Goal: Task Accomplishment & Management: Complete application form

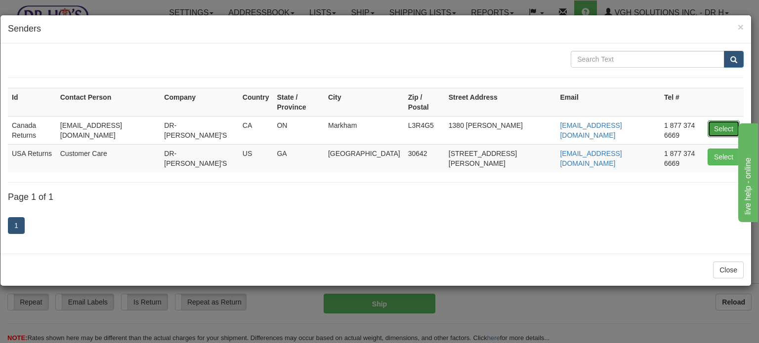
click at [717, 121] on button "Select" at bounding box center [723, 129] width 32 height 17
type input "Canada Returns"
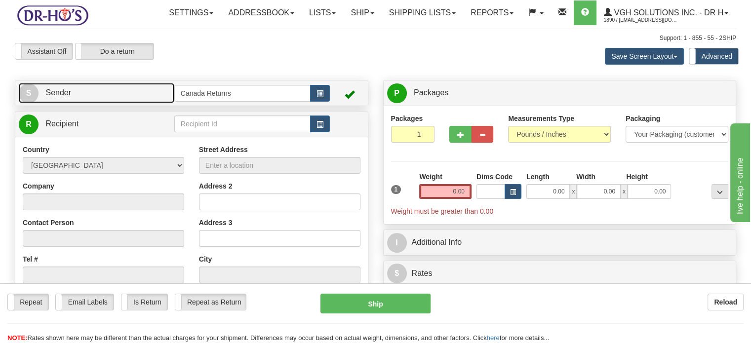
click at [91, 103] on link "S Sender" at bounding box center [97, 93] width 156 height 20
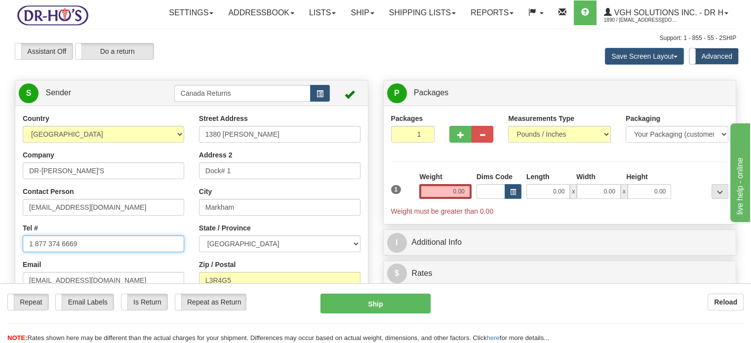
click at [81, 252] on input "1 877 374 6669" at bounding box center [103, 244] width 161 height 17
paste input "905632739"
click at [81, 252] on input "9056327399" at bounding box center [103, 244] width 161 height 17
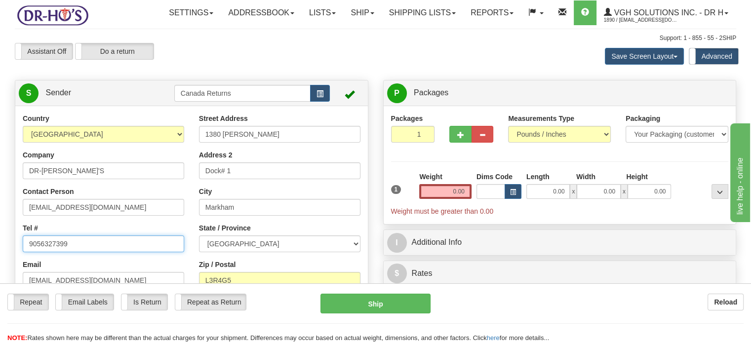
type input "9056327399"
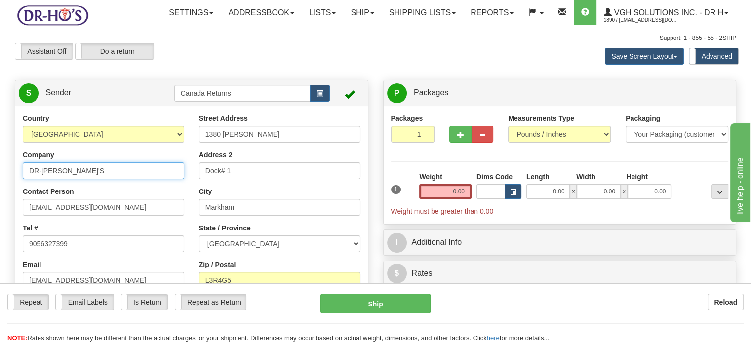
click at [78, 179] on input "DR-[PERSON_NAME]'S" at bounding box center [103, 170] width 161 height 17
type input "[PERSON_NAME]"
drag, startPoint x: 239, startPoint y: 145, endPoint x: 239, endPoint y: 159, distance: 13.8
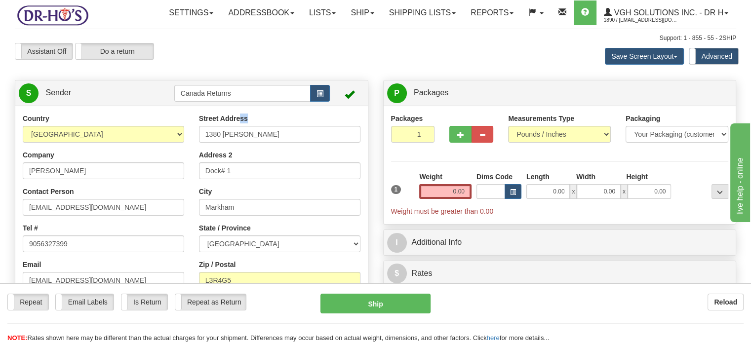
click at [239, 143] on div "Street Address [STREET_ADDRESS][PERSON_NAME]" at bounding box center [279, 128] width 161 height 29
click at [239, 143] on input "1380 [PERSON_NAME]" at bounding box center [279, 134] width 161 height 17
paste input "[STREET_ADDRESS]"
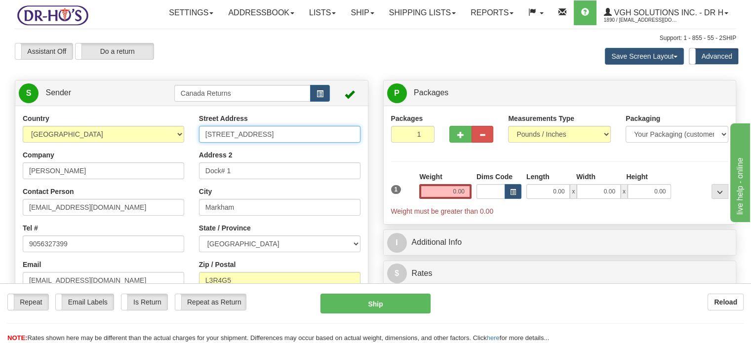
scroll to position [0, 40]
drag, startPoint x: 227, startPoint y: 155, endPoint x: 385, endPoint y: 166, distance: 158.4
click at [385, 80] on div "Create a label for the return Create Pickup Without Label S Sender" at bounding box center [375, 80] width 736 height 0
type input "[STREET_ADDRESS]"
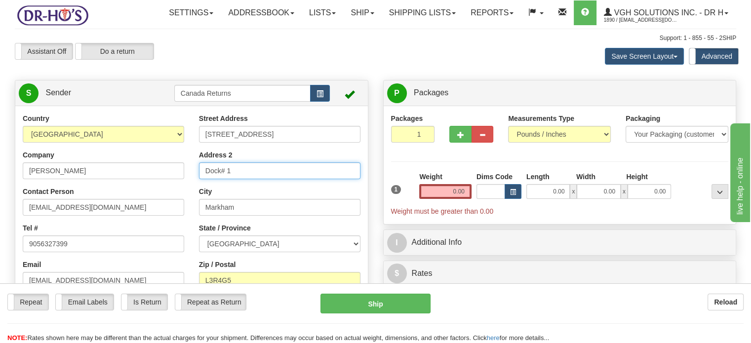
click at [278, 179] on input "Dock# 1" at bounding box center [279, 170] width 161 height 17
click at [278, 179] on input "Address 2" at bounding box center [279, 170] width 161 height 17
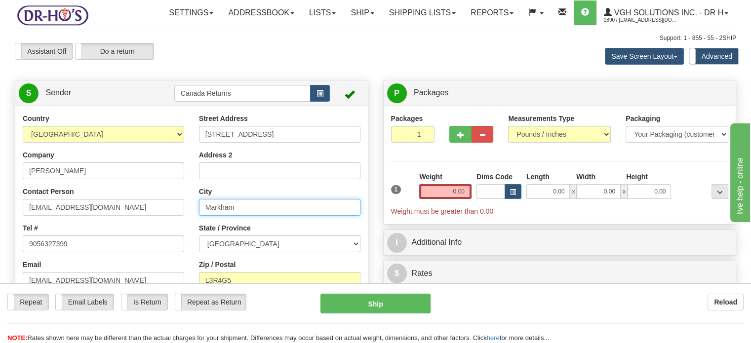
click at [243, 216] on input "Markham" at bounding box center [279, 207] width 161 height 17
paste input "[GEOGRAPHIC_DATA] [GEOGRAPHIC_DATA]"
click at [243, 216] on input "[GEOGRAPHIC_DATA] [GEOGRAPHIC_DATA]" at bounding box center [279, 207] width 161 height 17
click at [301, 216] on input "[GEOGRAPHIC_DATA] [GEOGRAPHIC_DATA]" at bounding box center [279, 207] width 161 height 17
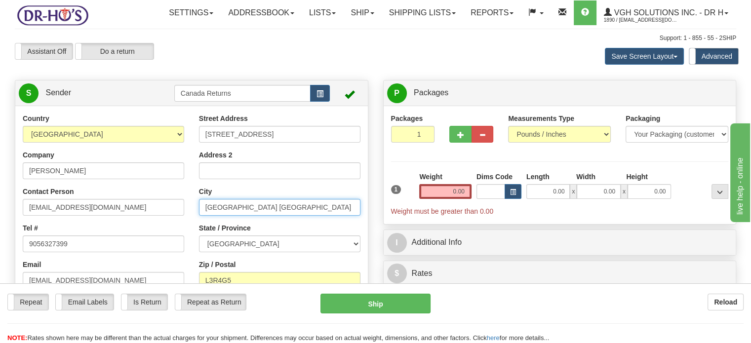
drag, startPoint x: 254, startPoint y: 231, endPoint x: 367, endPoint y: 231, distance: 113.6
click at [367, 231] on div "Country [GEOGRAPHIC_DATA] [GEOGRAPHIC_DATA] [GEOGRAPHIC_DATA] [GEOGRAPHIC_DATA]…" at bounding box center [191, 251] width 353 height 274
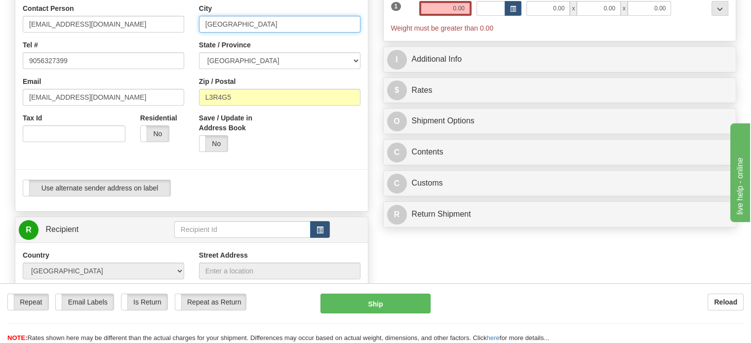
scroll to position [192, 0]
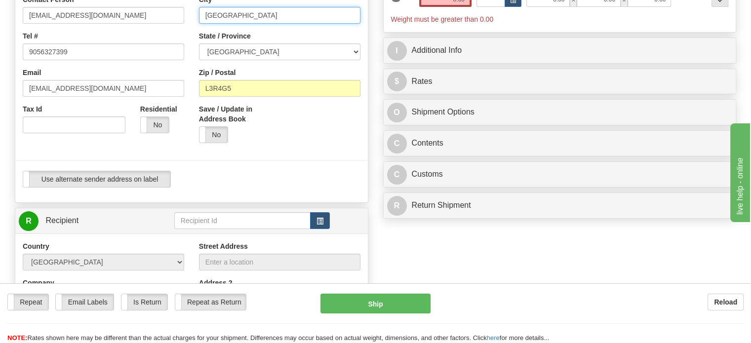
type input "[GEOGRAPHIC_DATA]"
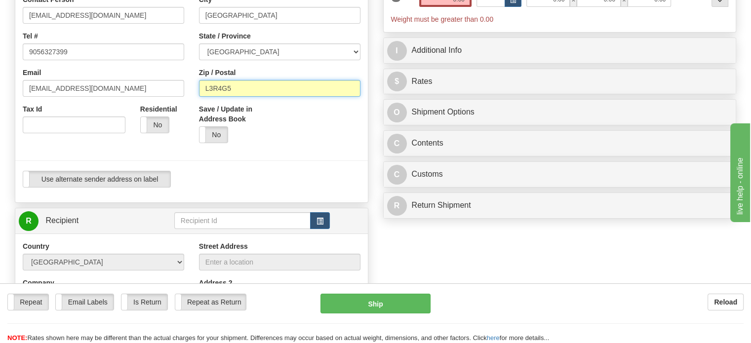
click at [290, 97] on input "L3R4G5" at bounding box center [279, 88] width 161 height 17
paste input "[GEOGRAPHIC_DATA], L7N1R5 [GEOGRAPHIC_DATA]"
click at [290, 97] on input "[GEOGRAPHIC_DATA], L7N1R5 [GEOGRAPHIC_DATA]" at bounding box center [279, 88] width 161 height 17
click at [229, 97] on input "[GEOGRAPHIC_DATA], L7N1R5 [GEOGRAPHIC_DATA]" at bounding box center [279, 88] width 161 height 17
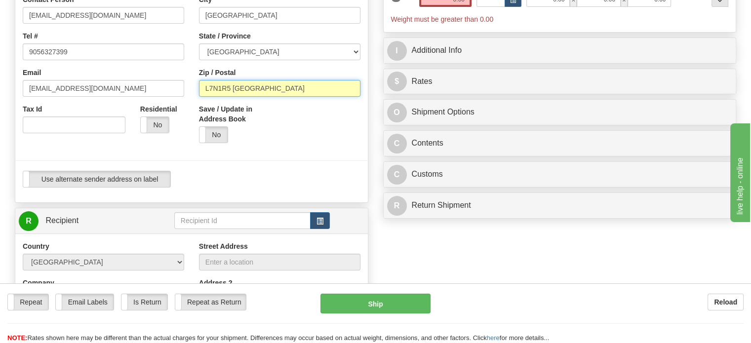
click at [289, 97] on input "L7N1R5 [GEOGRAPHIC_DATA]" at bounding box center [279, 88] width 161 height 17
type input "L7N1R5"
click at [313, 229] on button "button" at bounding box center [320, 220] width 20 height 17
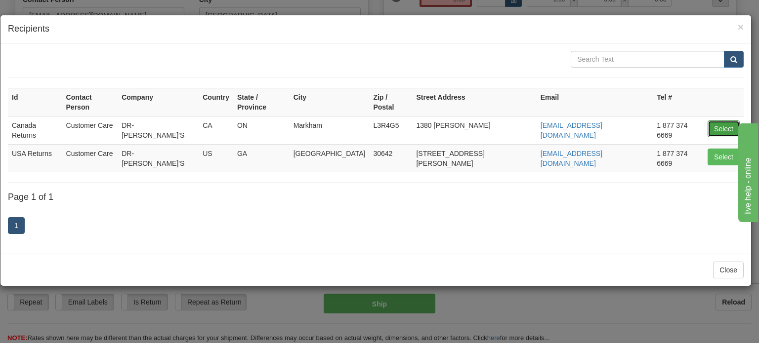
click at [718, 121] on button "Select" at bounding box center [723, 129] width 32 height 17
type input "Canada Returns"
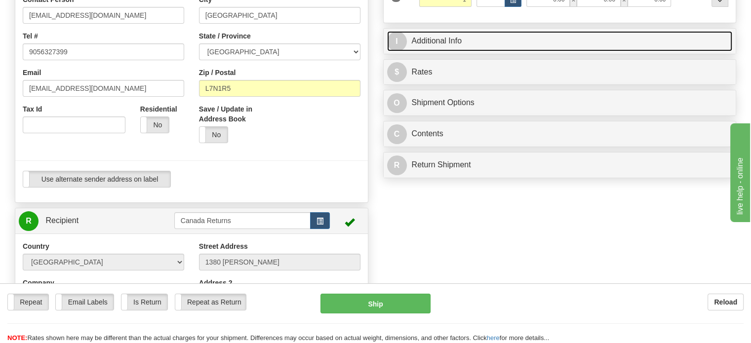
type input "1.00"
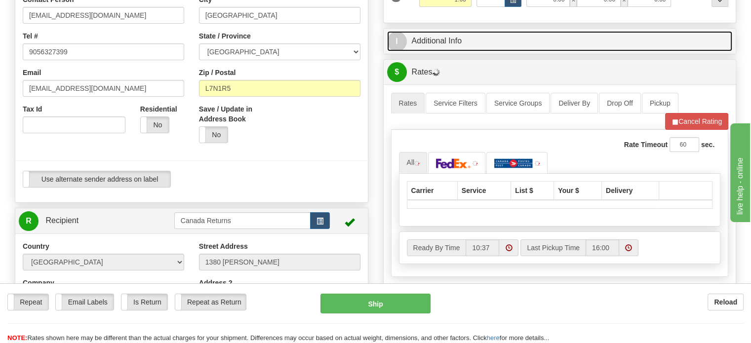
click at [655, 51] on link "I Additional Info" at bounding box center [560, 41] width 346 height 20
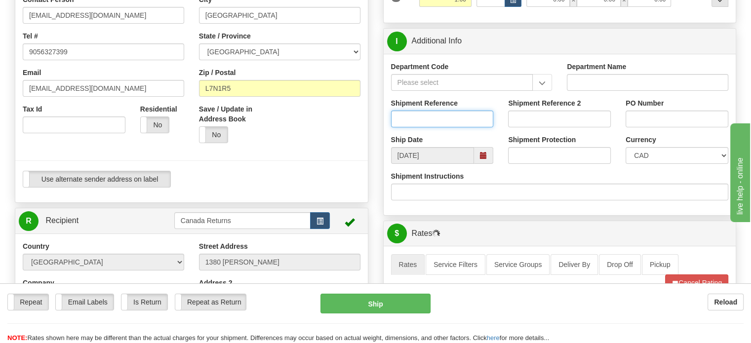
paste input "1152721"
click at [410, 127] on input "1152721" at bounding box center [442, 119] width 103 height 17
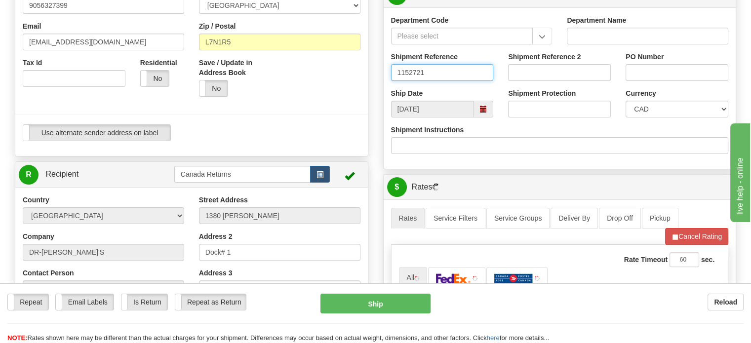
scroll to position [343, 0]
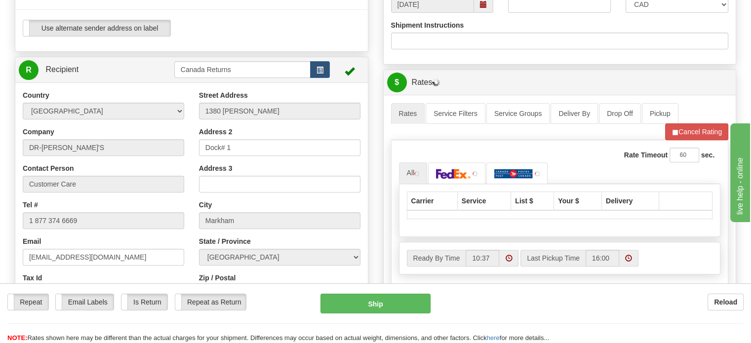
type input "1152721"
